Goal: Transaction & Acquisition: Download file/media

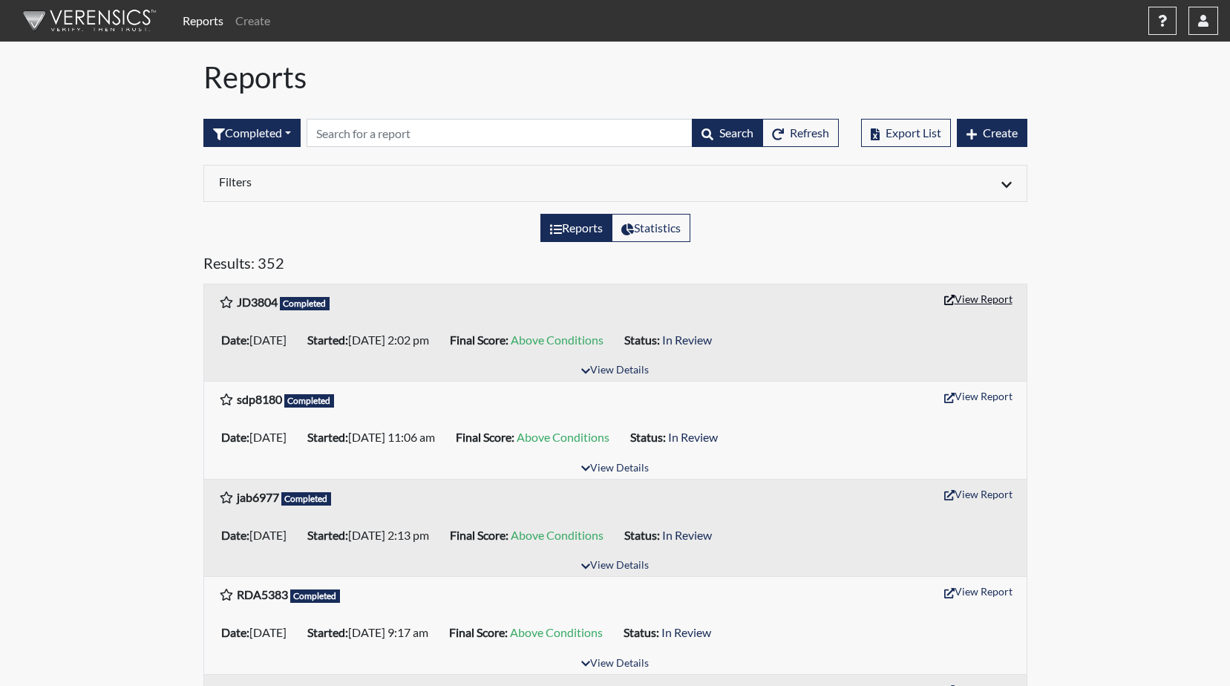
click at [965, 296] on button "View Report" at bounding box center [978, 298] width 82 height 23
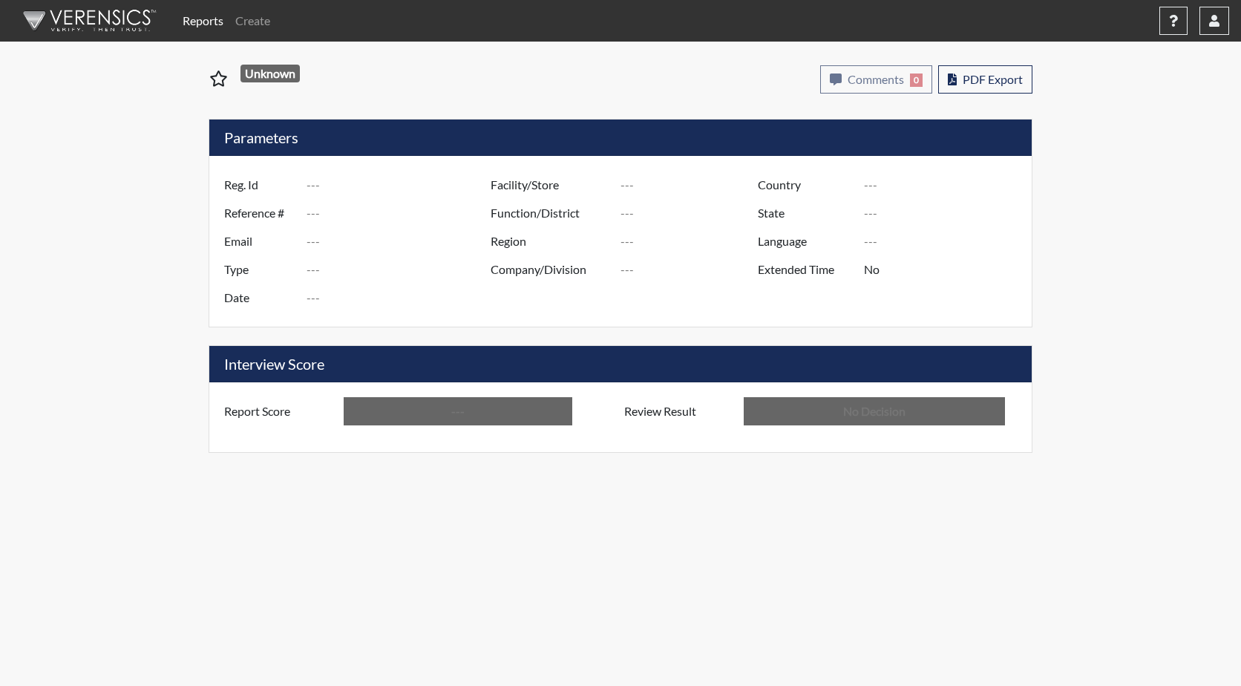
type input "JD3804"
type input "51546"
type input "---"
type input "Corrections Pre-Employment"
type input "[DATE]"
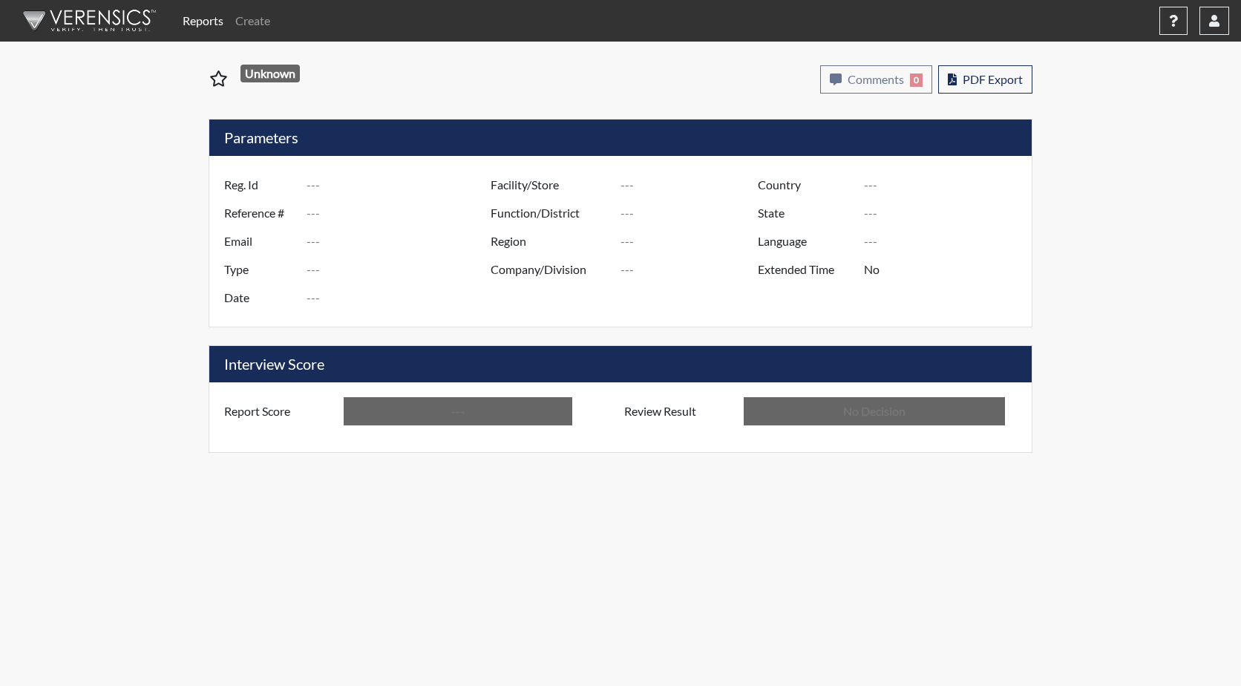
type input "GD&CP SMU*+"
type input "[GEOGRAPHIC_DATA]"
type input "[US_STATE]"
type input "English"
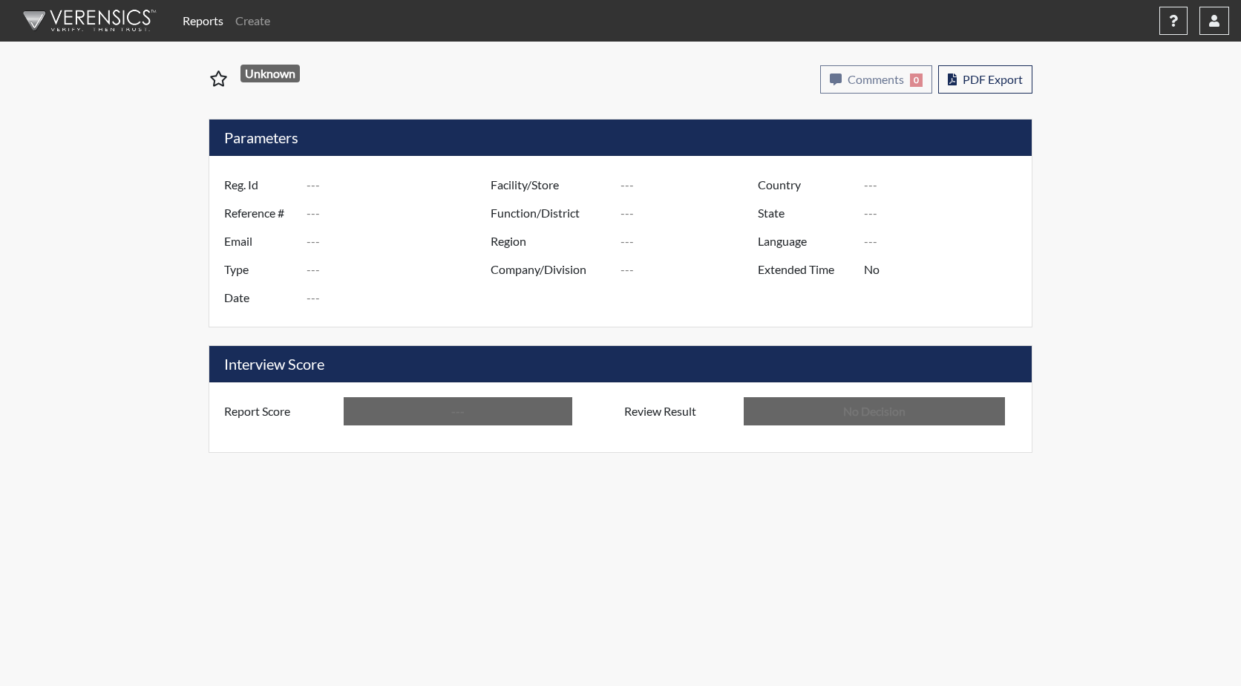
type input "Above Conditions"
type input "In Review"
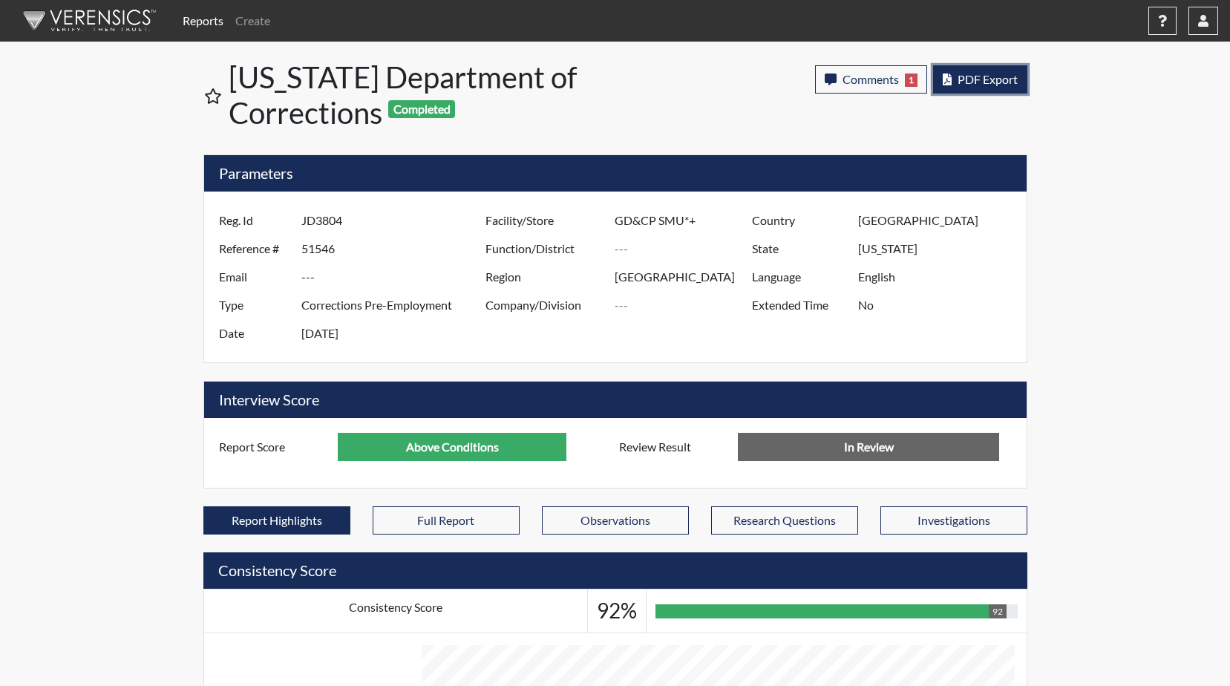
click at [959, 78] on span "PDF Export" at bounding box center [987, 79] width 60 height 14
click at [965, 85] on span "PDF Export" at bounding box center [987, 79] width 60 height 14
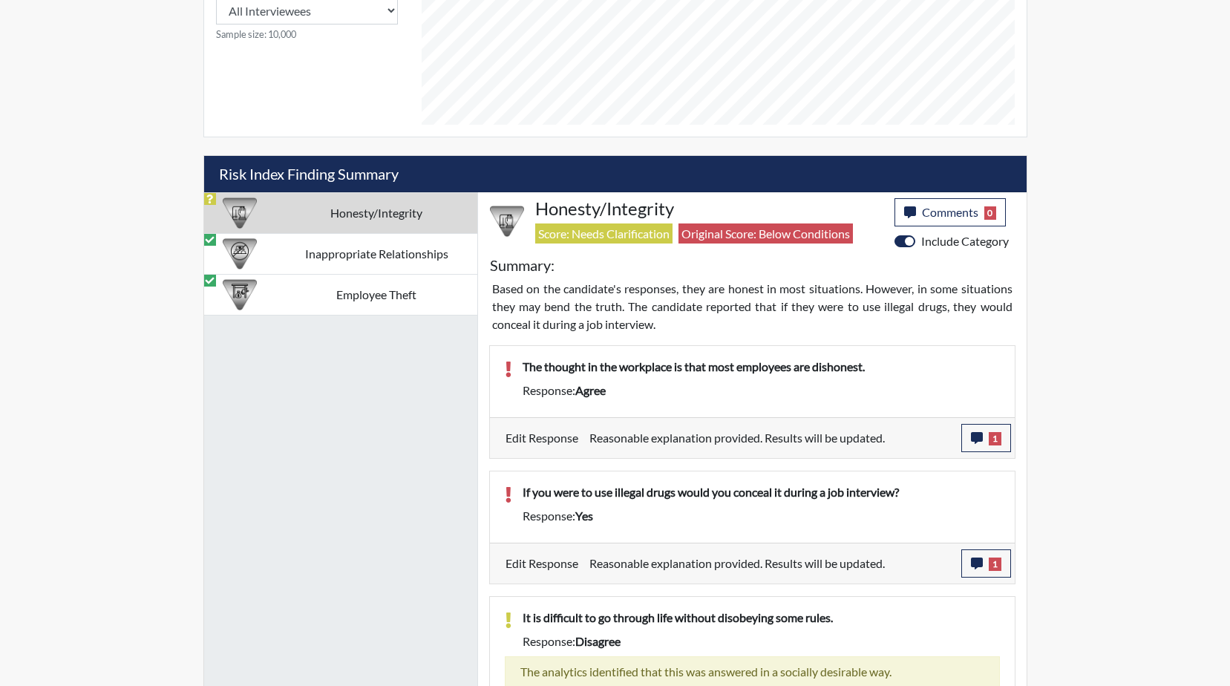
scroll to position [742, 0]
